Goal: Information Seeking & Learning: Learn about a topic

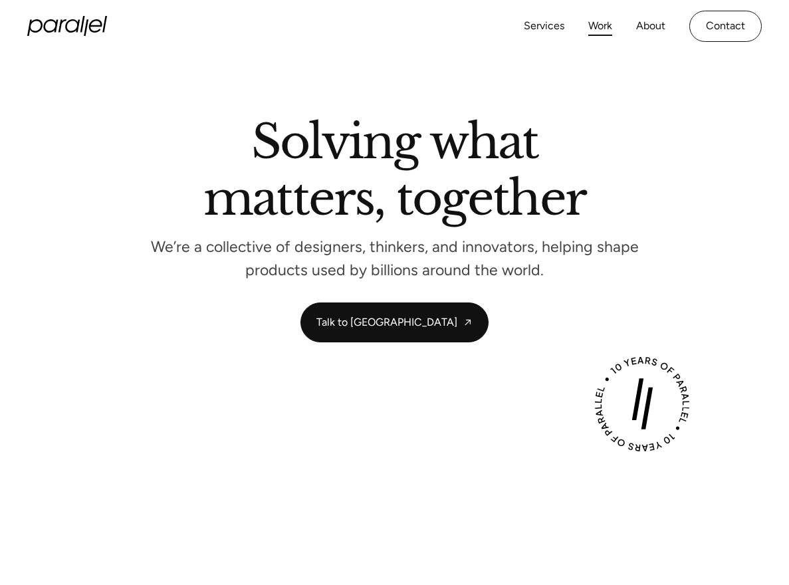
click at [599, 31] on link "Work" at bounding box center [600, 26] width 24 height 19
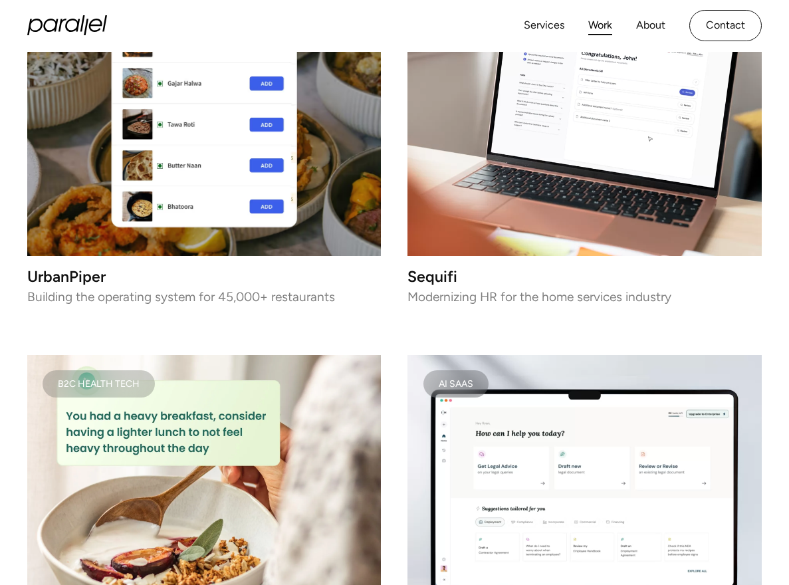
scroll to position [2332, 0]
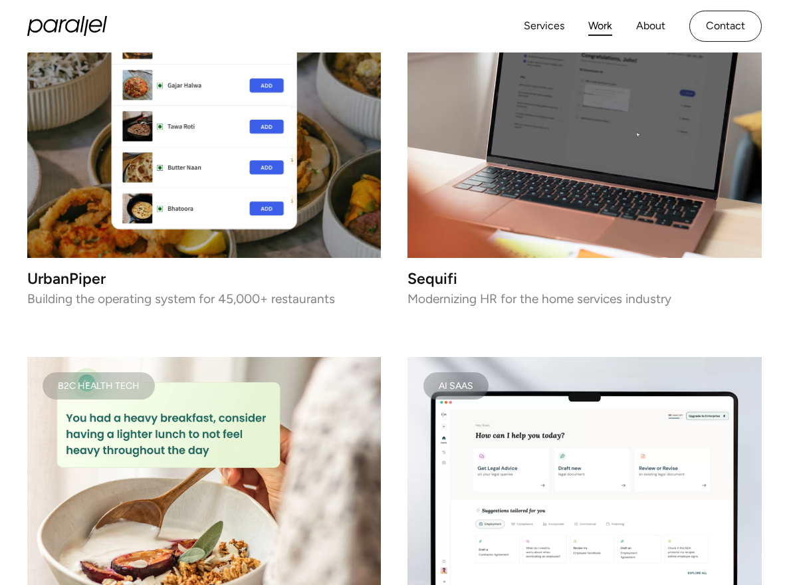
click at [591, 227] on video at bounding box center [585, 118] width 354 height 279
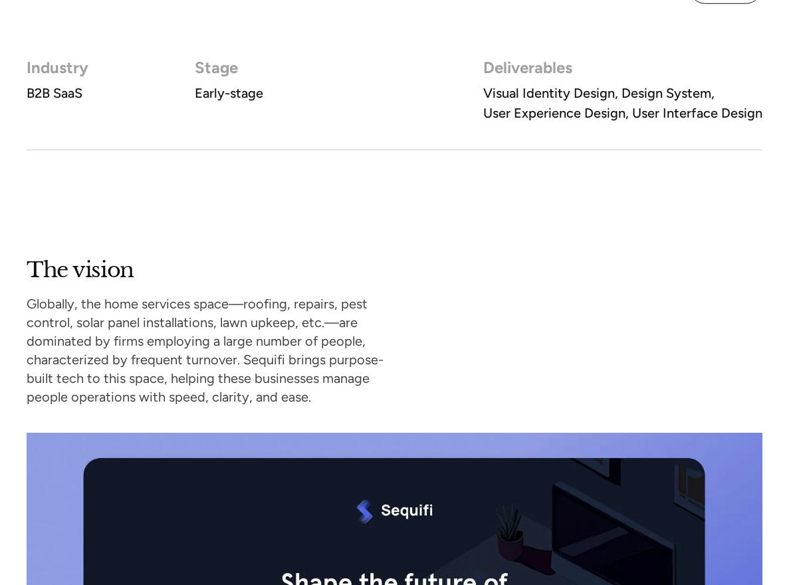
scroll to position [790, 0]
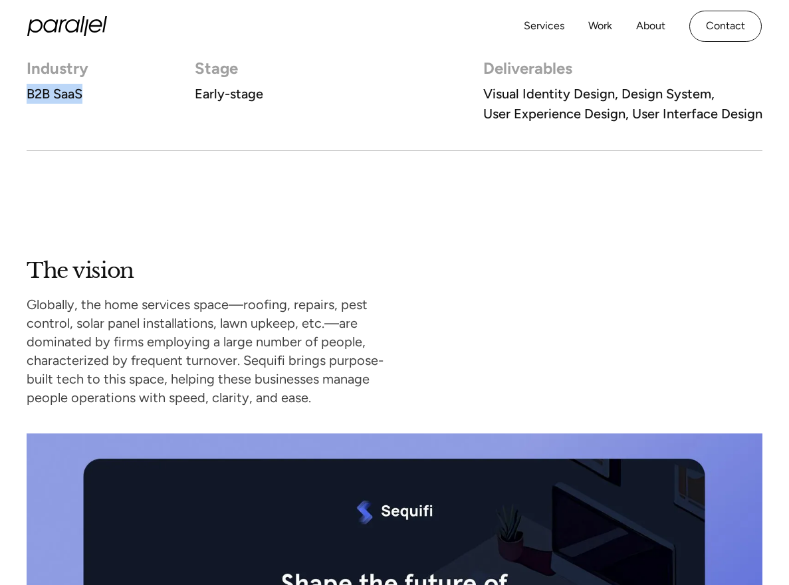
drag, startPoint x: 84, startPoint y: 92, endPoint x: 25, endPoint y: 93, distance: 59.2
click at [24, 93] on div "Industry B2B SaaS Stage Early-stage Deliverables Visual Identity Design, Design…" at bounding box center [394, 105] width 789 height 92
copy h4 "B2B SaaS"
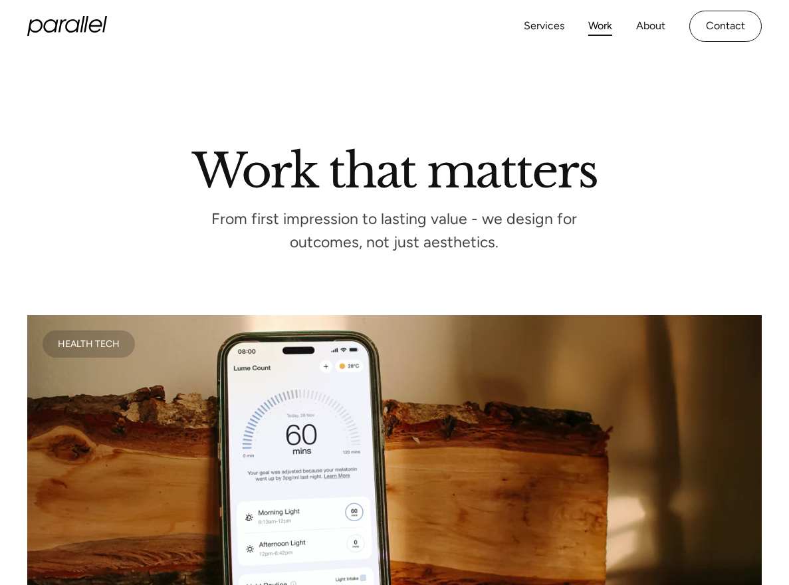
click at [63, 27] on icon "home" at bounding box center [67, 26] width 80 height 20
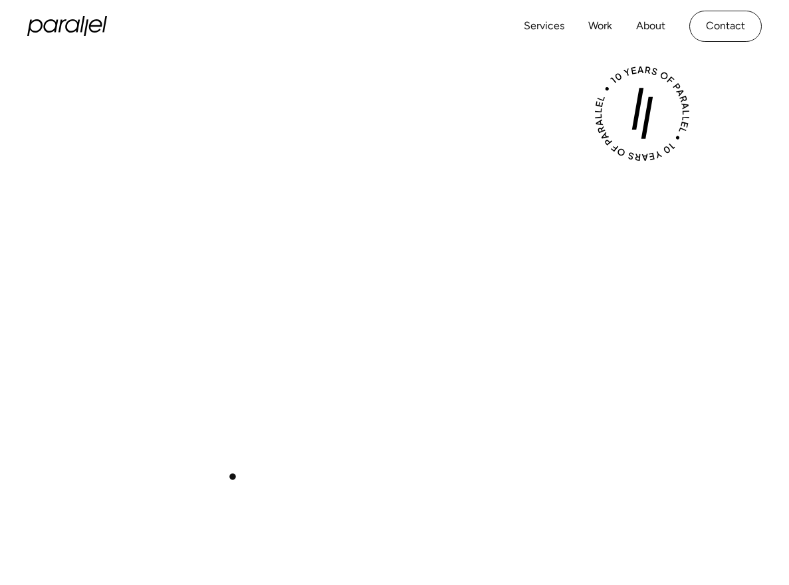
scroll to position [269, 0]
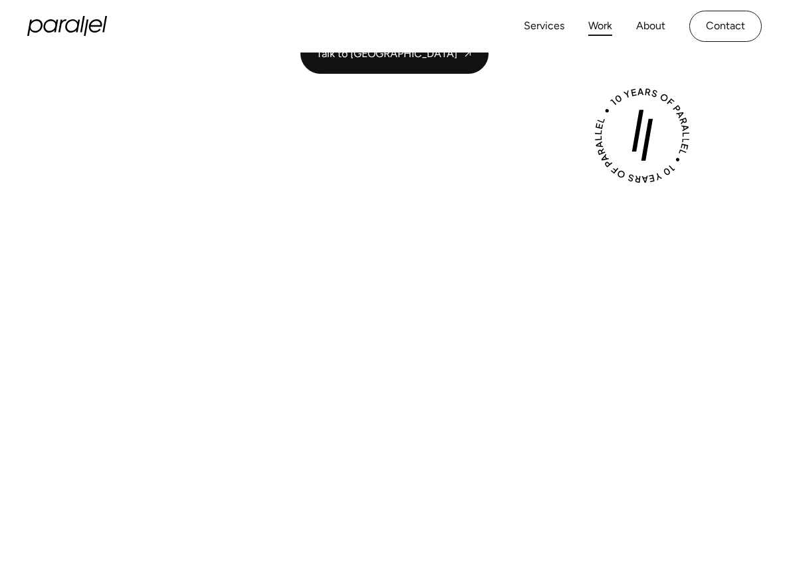
click at [588, 28] on link "Work" at bounding box center [600, 26] width 24 height 19
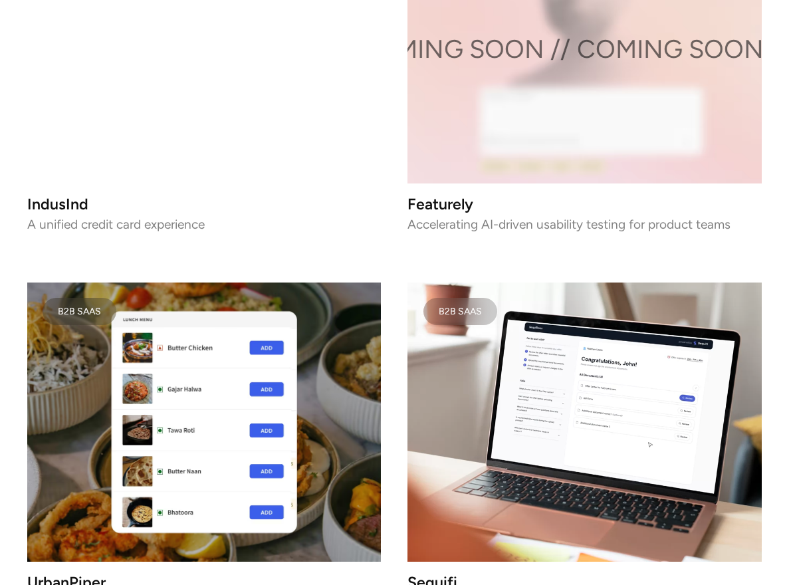
scroll to position [2254, 0]
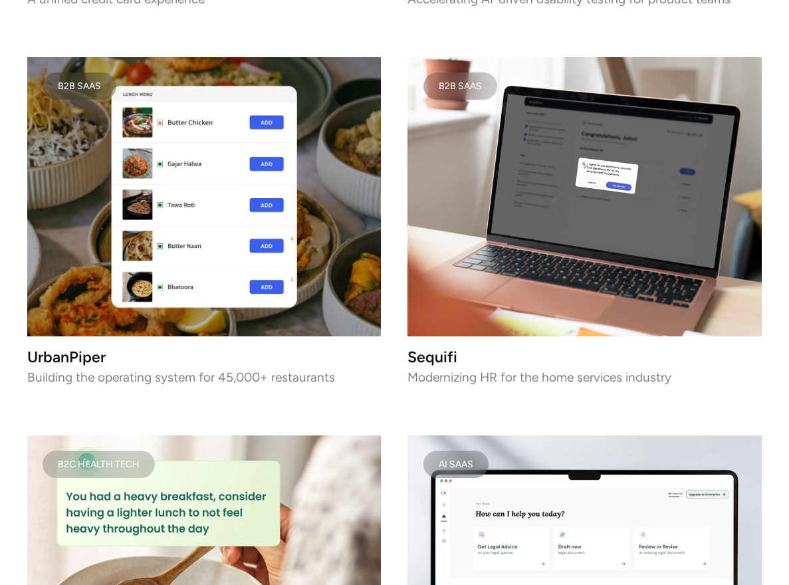
click at [557, 215] on video at bounding box center [585, 196] width 354 height 279
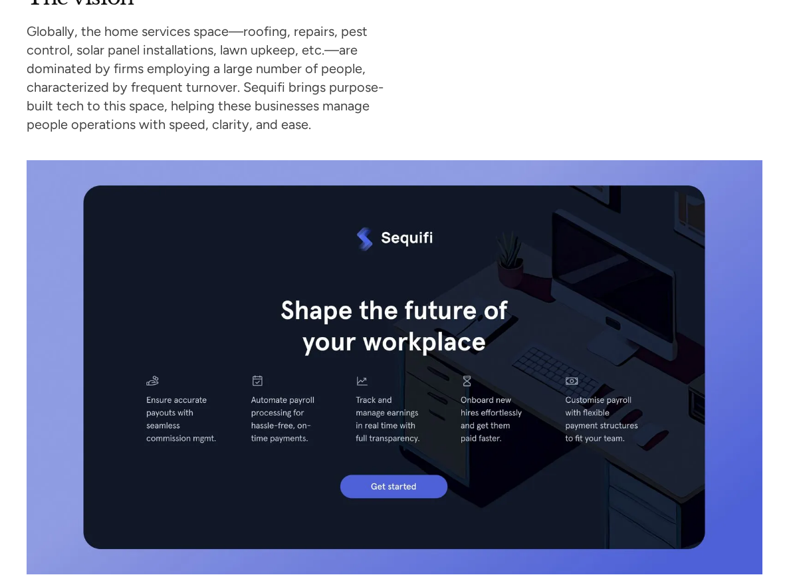
scroll to position [1065, 0]
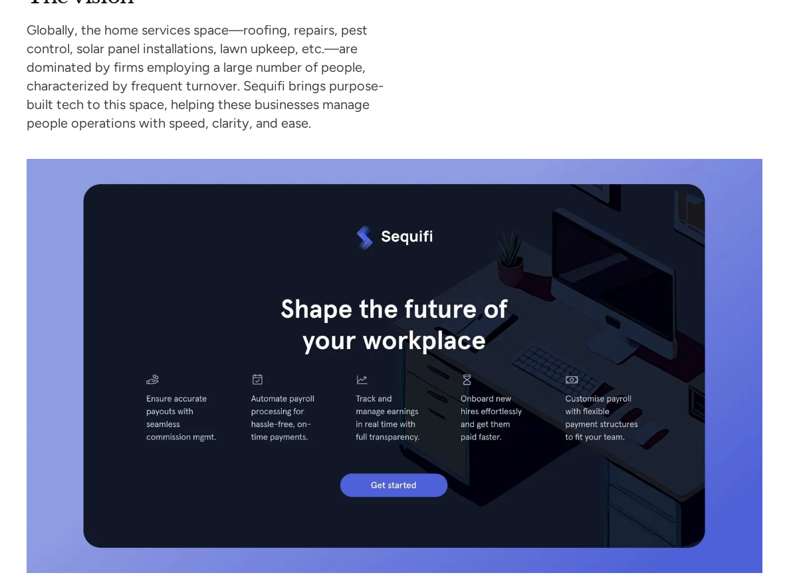
click at [496, 404] on img at bounding box center [395, 366] width 736 height 414
drag, startPoint x: 462, startPoint y: 410, endPoint x: 427, endPoint y: 412, distance: 35.3
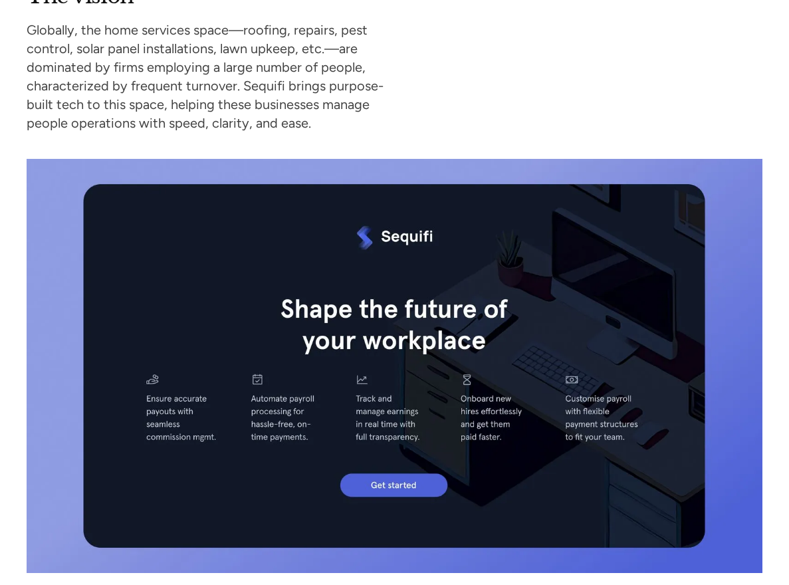
click at [462, 410] on img at bounding box center [395, 366] width 736 height 414
click at [344, 407] on img at bounding box center [395, 366] width 736 height 414
click at [225, 414] on img at bounding box center [395, 366] width 736 height 414
click at [145, 415] on img at bounding box center [395, 366] width 736 height 414
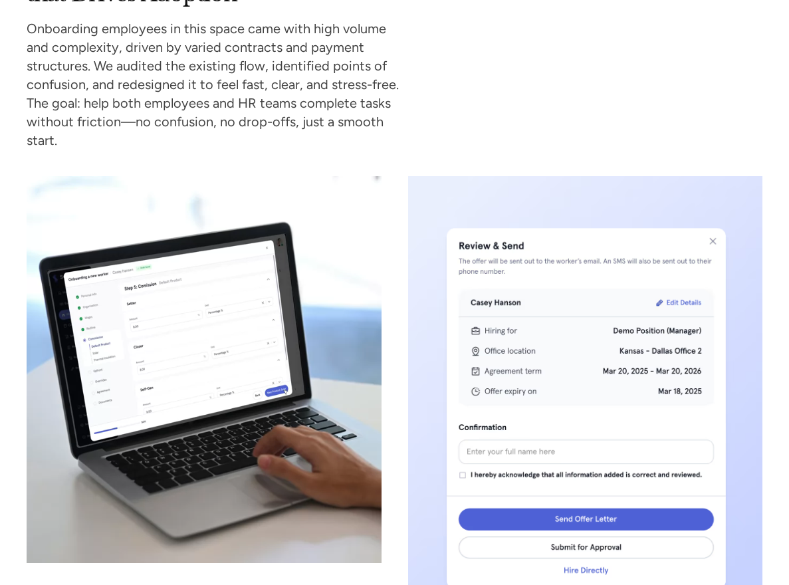
scroll to position [3006, 0]
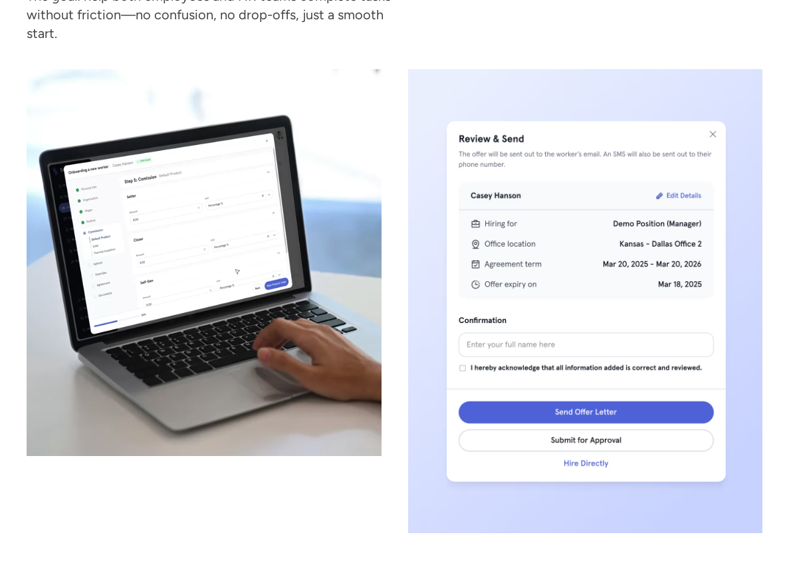
click at [192, 216] on div at bounding box center [204, 262] width 355 height 387
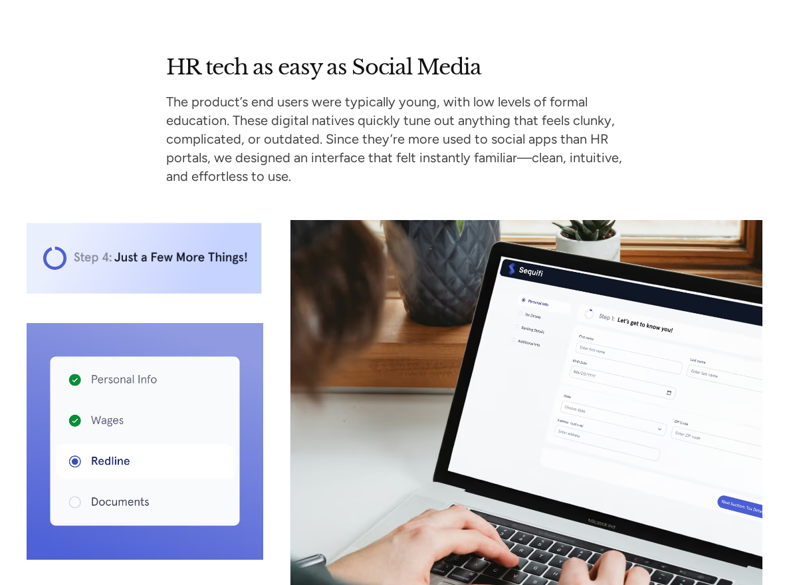
scroll to position [3734, 0]
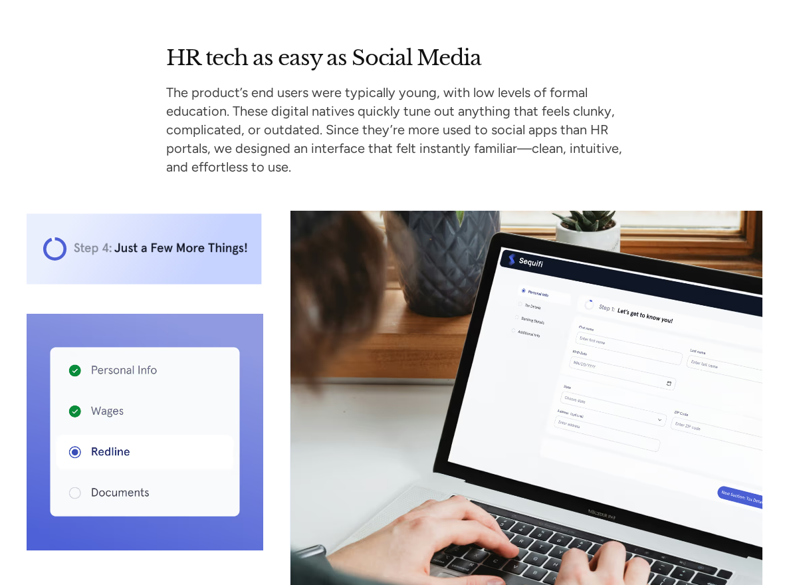
click at [243, 246] on icon at bounding box center [145, 248] width 237 height 71
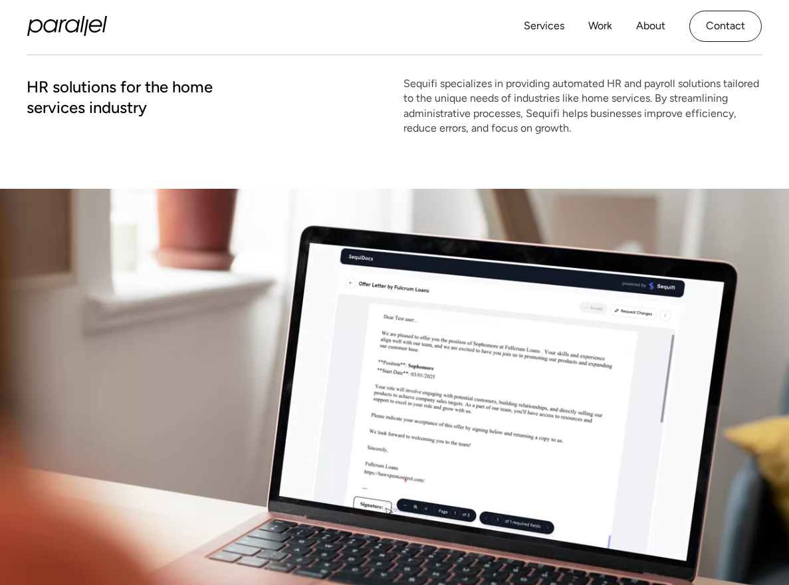
scroll to position [65, 0]
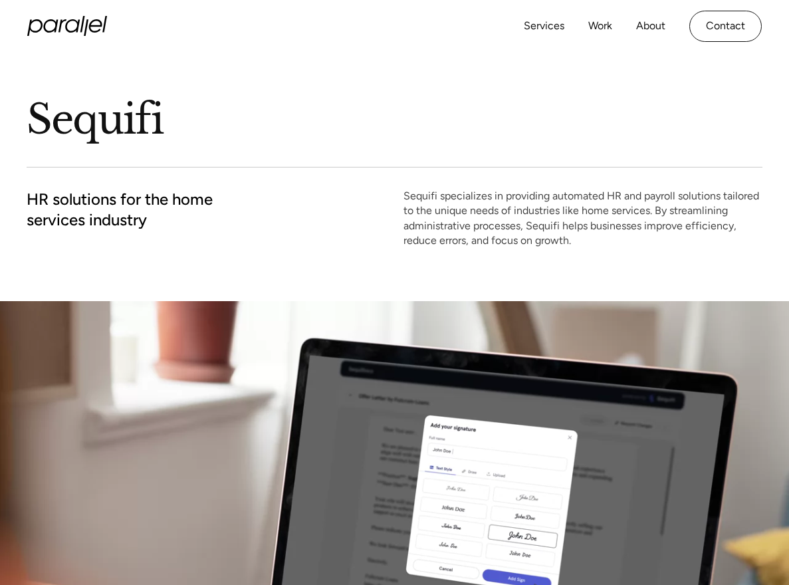
click at [323, 356] on div at bounding box center [394, 515] width 789 height 429
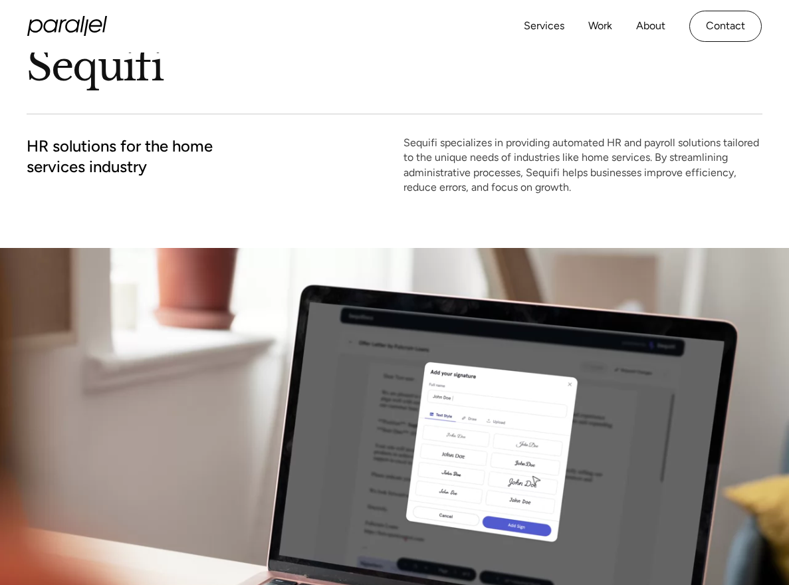
scroll to position [128, 0]
